Goal: Information Seeking & Learning: Learn about a topic

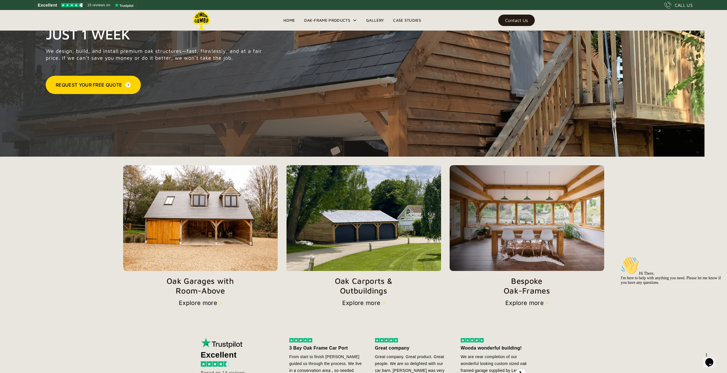
scroll to position [80, 0]
click at [231, 225] on img at bounding box center [200, 218] width 155 height 106
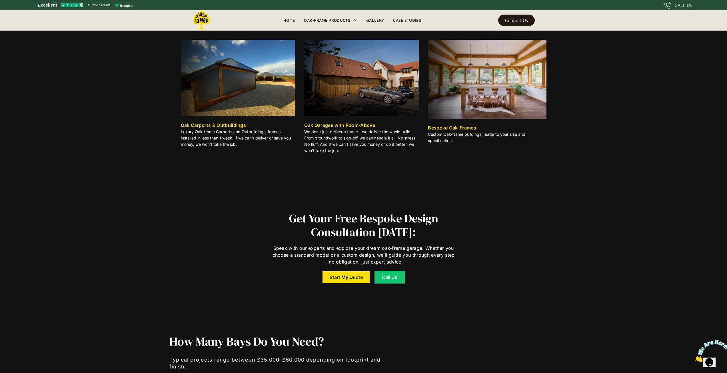
scroll to position [1061, 0]
click at [369, 103] on img at bounding box center [361, 78] width 115 height 76
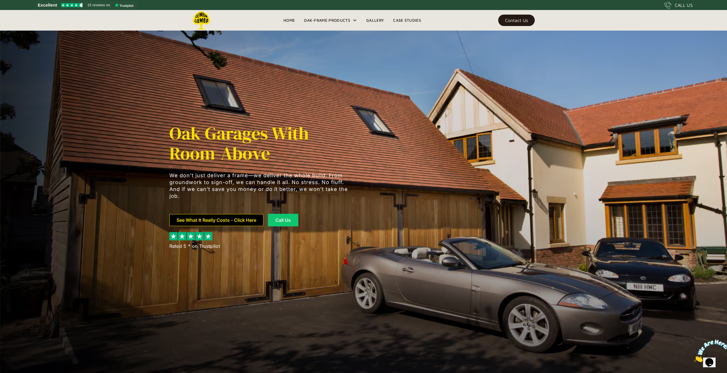
click at [245, 218] on link "See What It Really Costs - Click Here" at bounding box center [217, 220] width 94 height 12
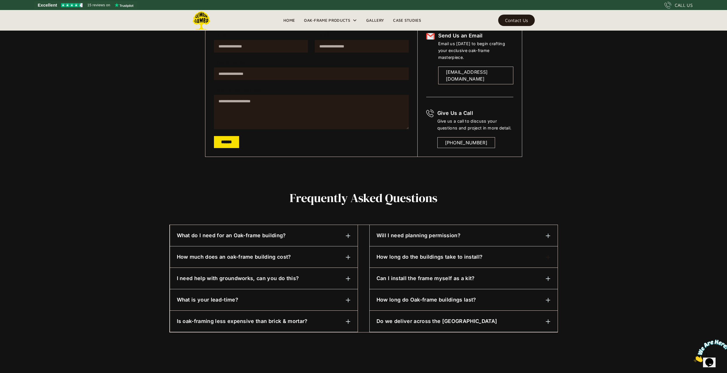
scroll to position [120, 0]
click at [339, 237] on div "What do I need for an Oak-frame building?" at bounding box center [264, 235] width 174 height 7
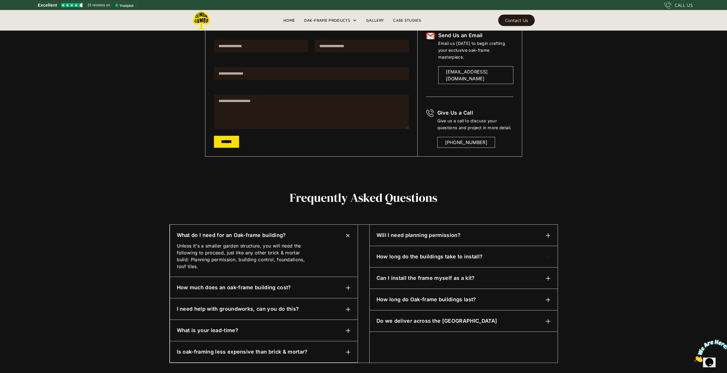
click at [339, 237] on div "What do I need for an Oak-frame building?" at bounding box center [264, 235] width 174 height 7
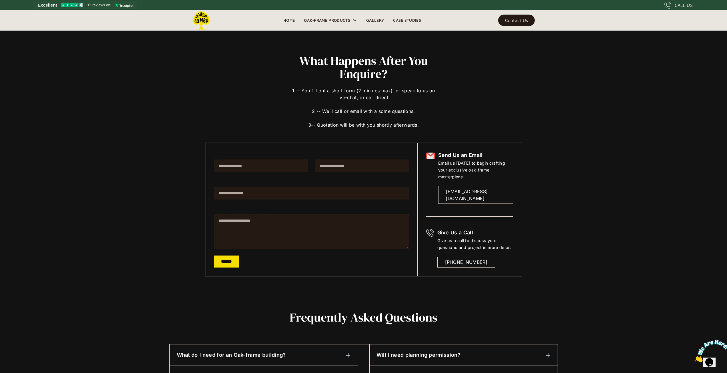
scroll to position [0, 0]
click at [615, 212] on div "What Happens After You Enquire? 1 -- You fill out a short form (2 minutes max),…" at bounding box center [363, 147] width 727 height 294
